Goal: Task Accomplishment & Management: Manage account settings

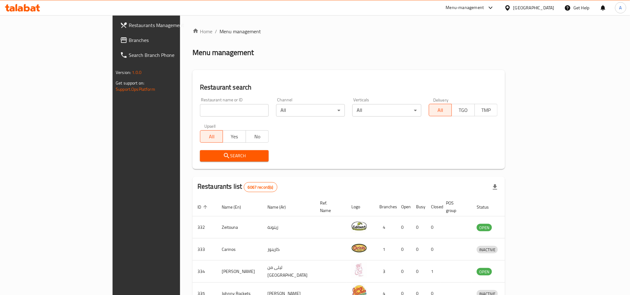
click at [129, 39] on span "Branches" at bounding box center [171, 39] width 84 height 7
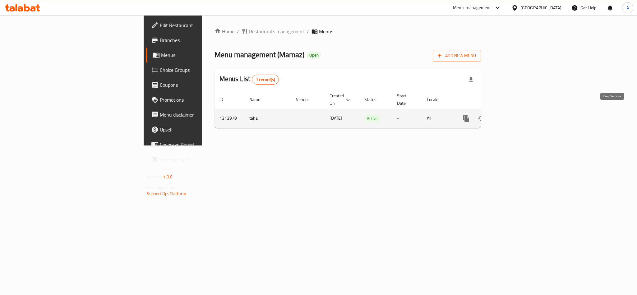
click at [519, 111] on link "enhanced table" at bounding box center [511, 118] width 15 height 15
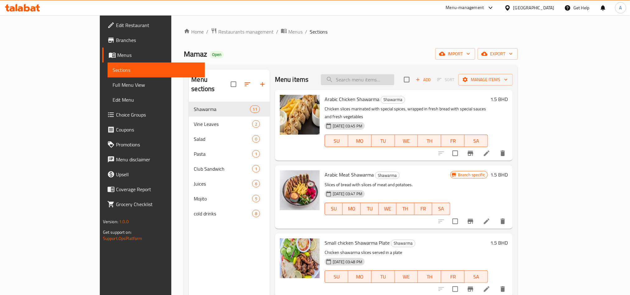
click at [383, 84] on input "search" at bounding box center [357, 79] width 73 height 11
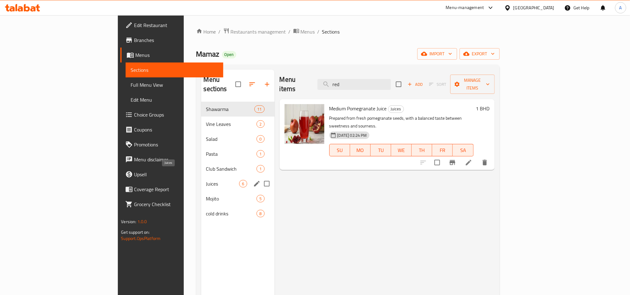
type input "red"
click at [206, 195] on span "Mojito" at bounding box center [222, 198] width 33 height 7
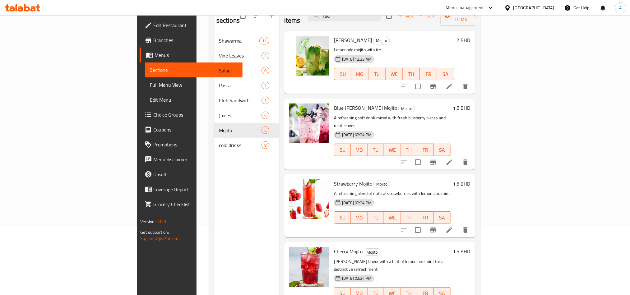
scroll to position [87, 0]
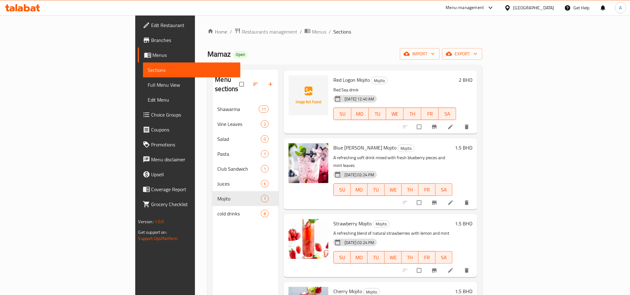
scroll to position [139, 0]
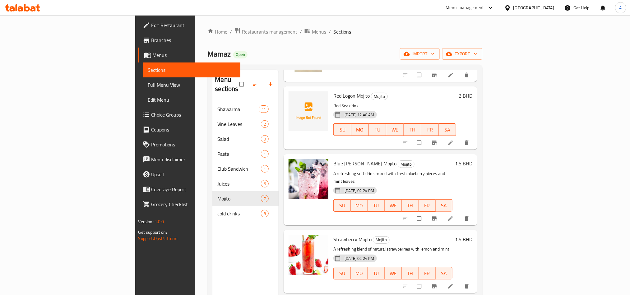
click at [392, 102] on p "Red Sea drink" at bounding box center [394, 106] width 123 height 8
click at [454, 140] on icon at bounding box center [450, 143] width 6 height 6
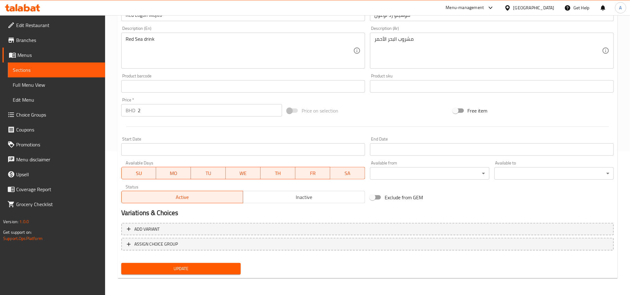
scroll to position [4, 0]
